Goal: Task Accomplishment & Management: Manage account settings

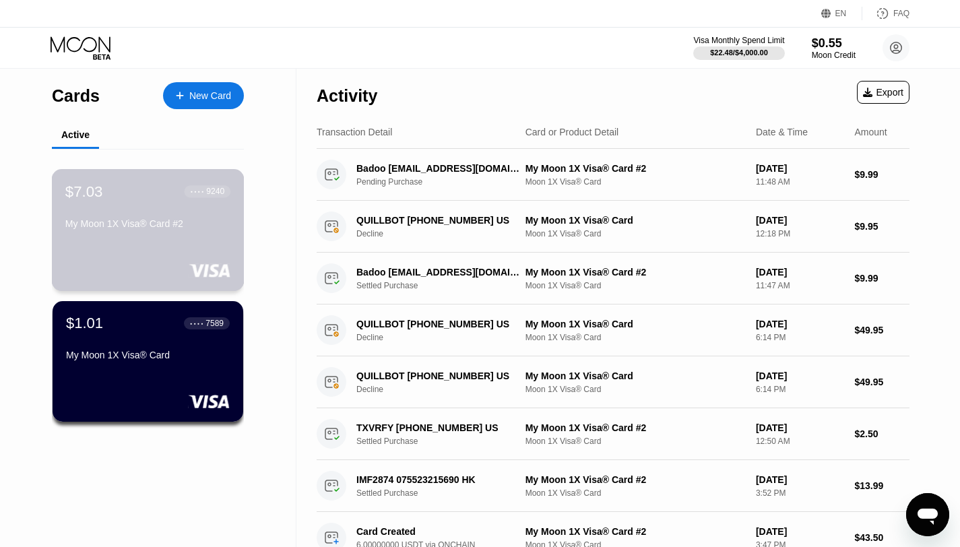
click at [176, 249] on div "$7.03 ● ● ● ● 9240 My Moon 1X Visa® Card #2" at bounding box center [148, 230] width 193 height 122
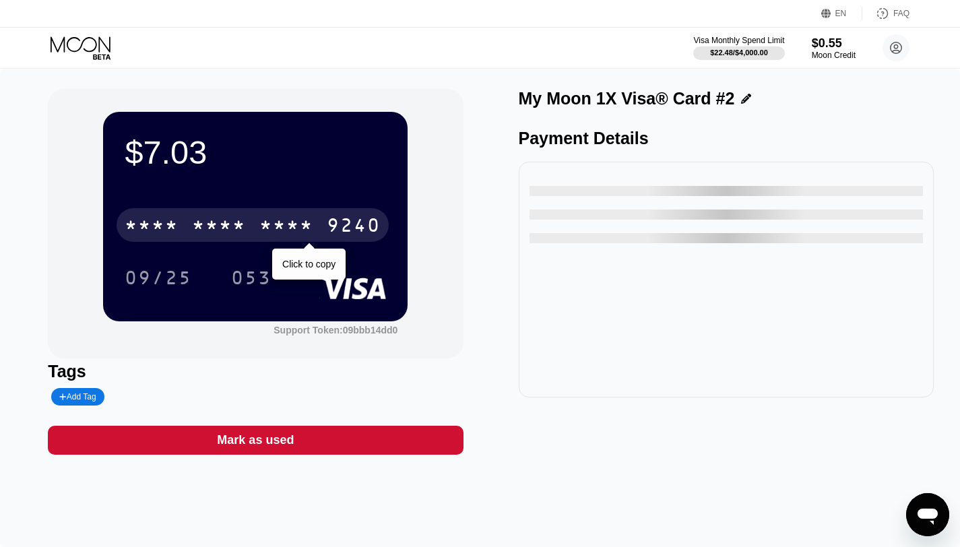
click at [204, 231] on div "* * * *" at bounding box center [219, 227] width 54 height 22
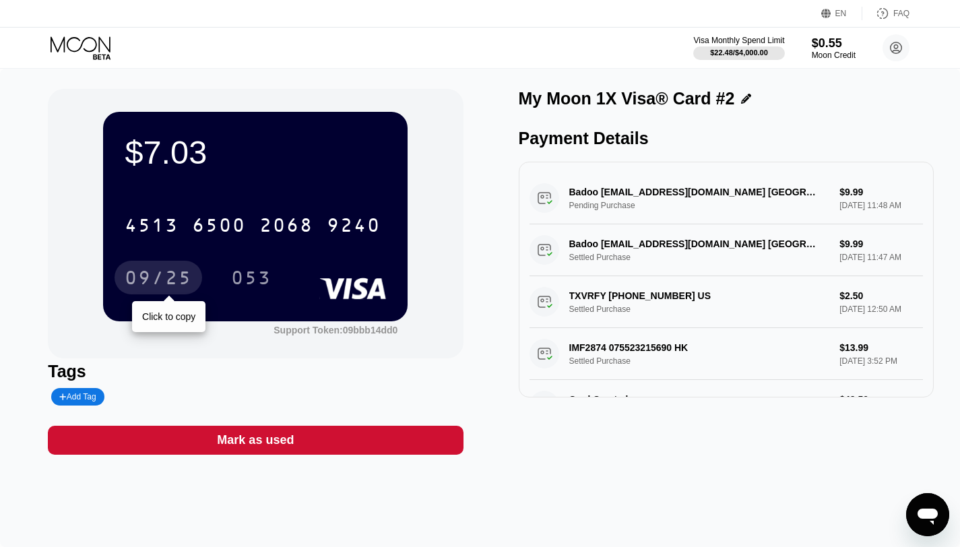
click at [169, 275] on div "09/25" at bounding box center [158, 280] width 67 height 22
